Goal: Find specific page/section: Find specific page/section

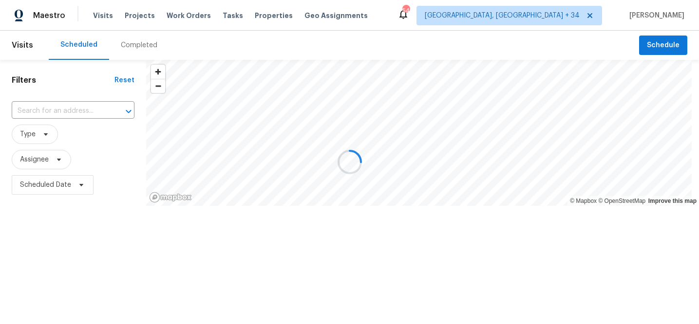
click at [80, 110] on div at bounding box center [349, 162] width 699 height 324
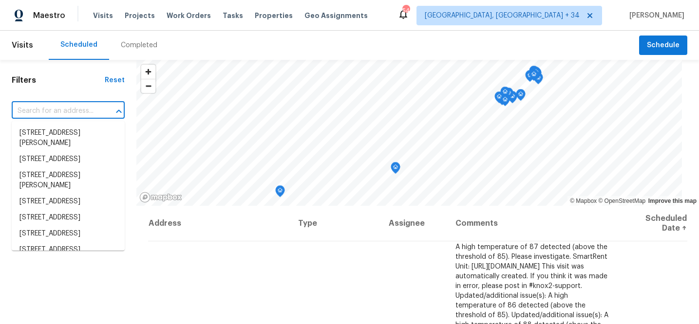
click at [77, 110] on input "text" at bounding box center [55, 111] width 86 height 15
paste input "2030 Chesapeake Dr"
type input "2030 Chesapeake Dr"
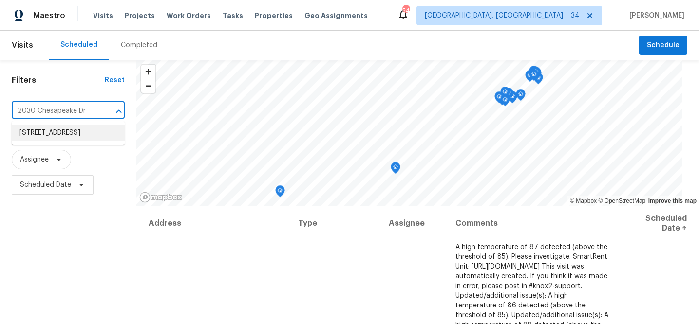
click at [72, 132] on li "[STREET_ADDRESS]" at bounding box center [68, 133] width 113 height 16
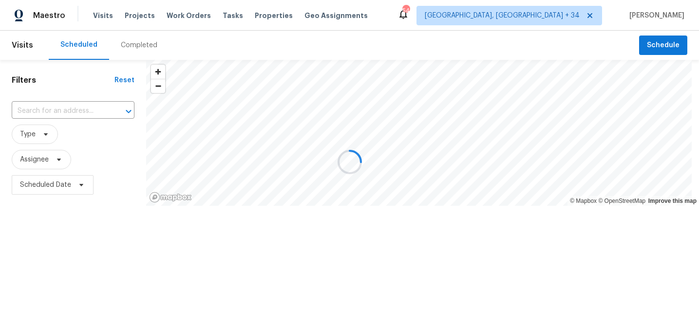
type input "[STREET_ADDRESS]"
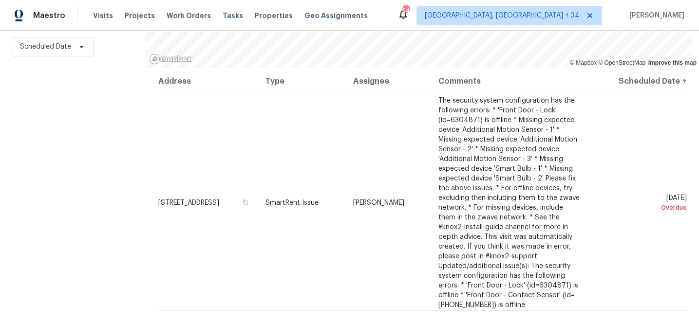
scroll to position [149, 0]
